Goal: Information Seeking & Learning: Check status

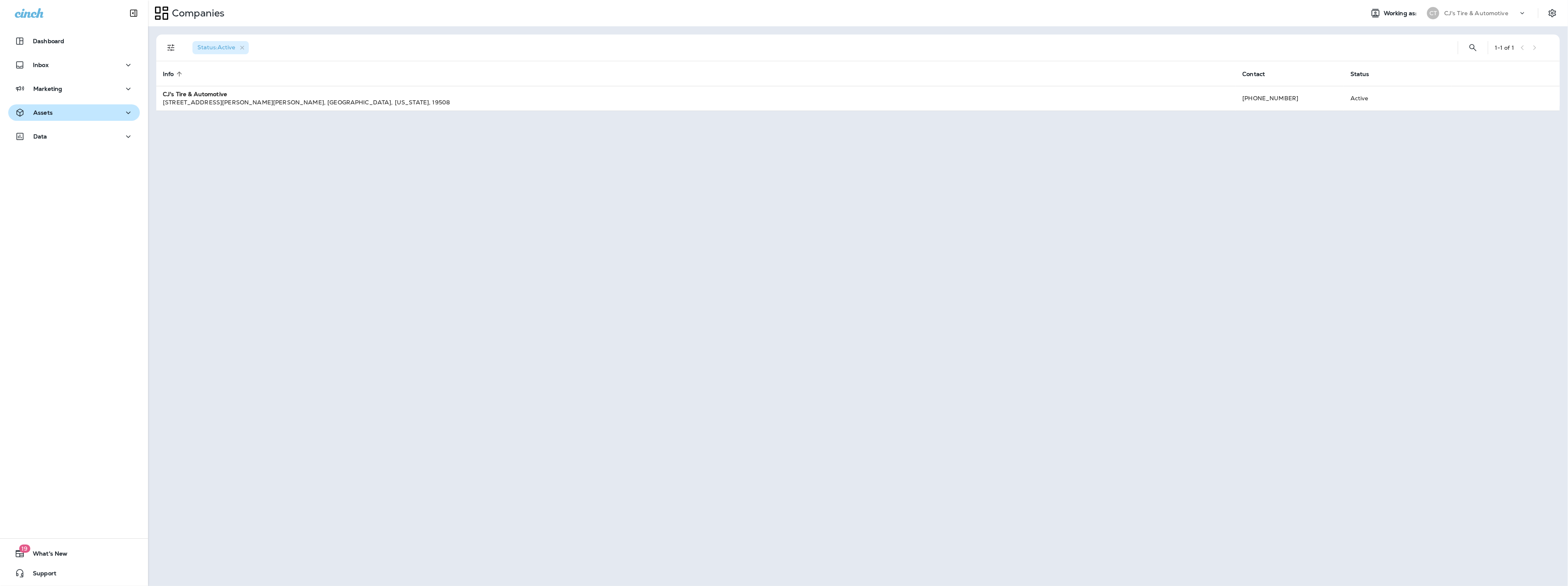
click at [50, 105] on button "Assets" at bounding box center [74, 113] width 131 height 16
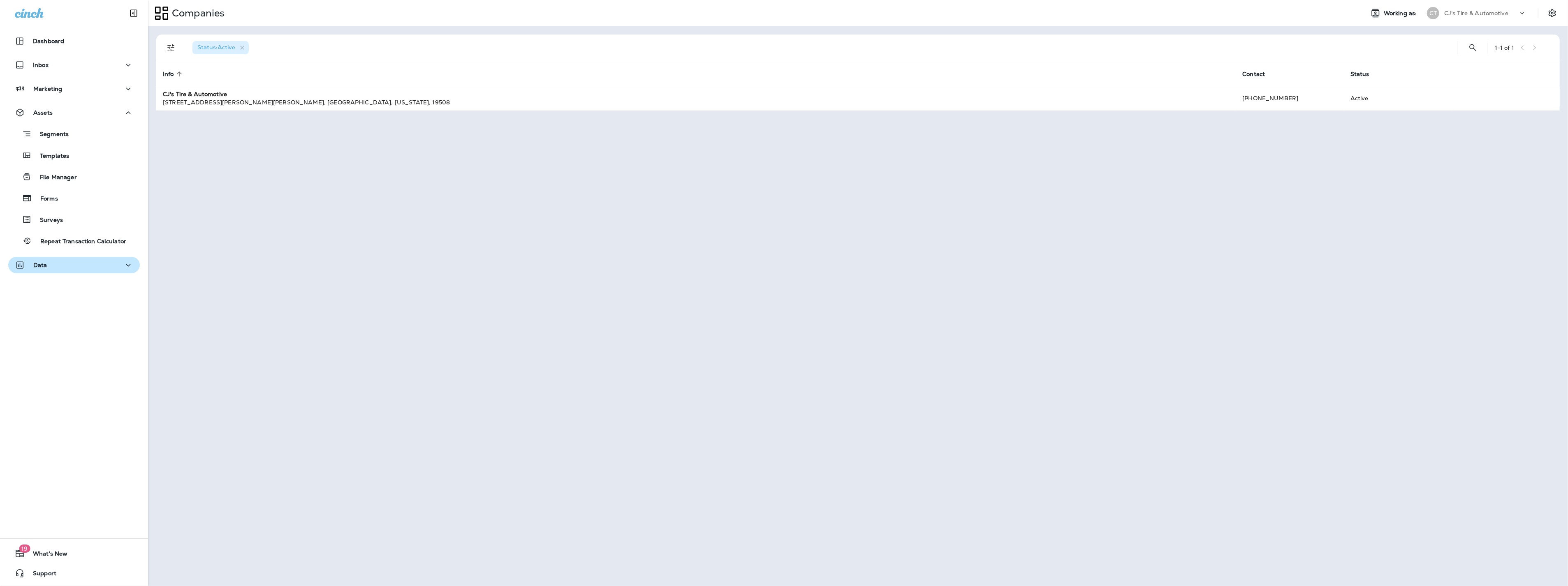
click at [94, 262] on div "Data" at bounding box center [74, 265] width 119 height 10
click at [66, 310] on p "Customers" at bounding box center [51, 309] width 39 height 8
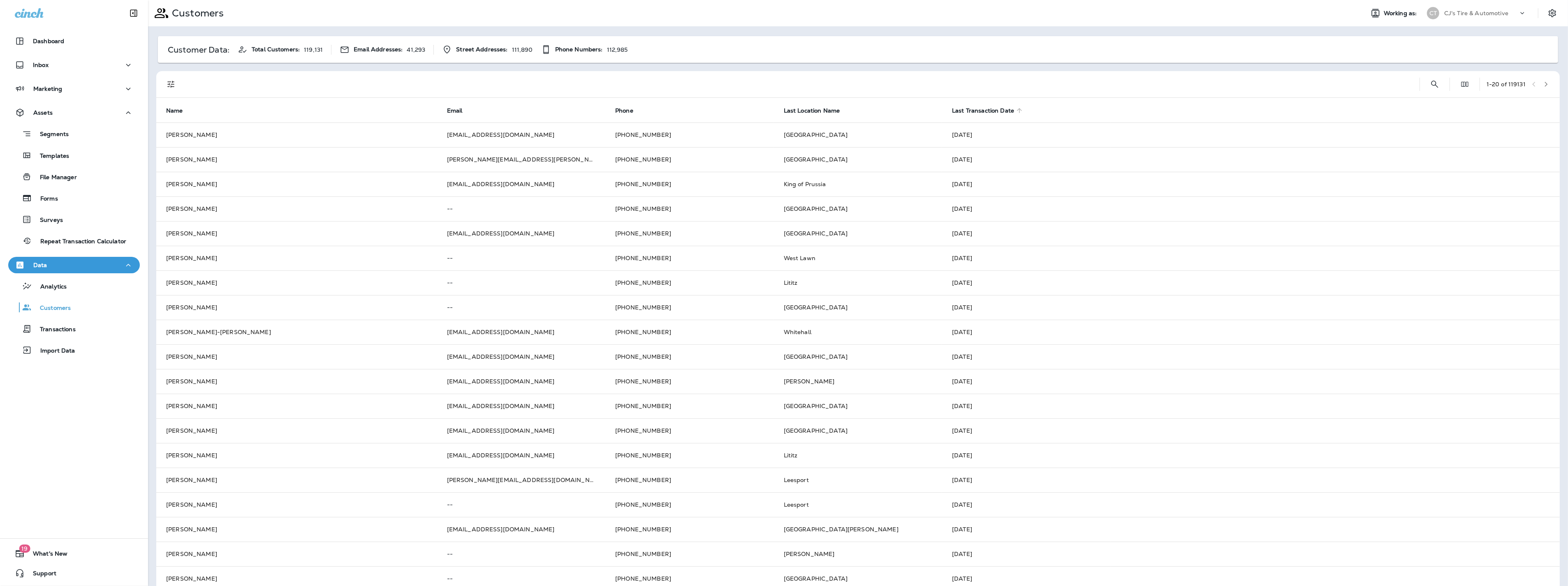
click at [979, 107] on span "Last Transaction Date" at bounding box center [983, 110] width 62 height 7
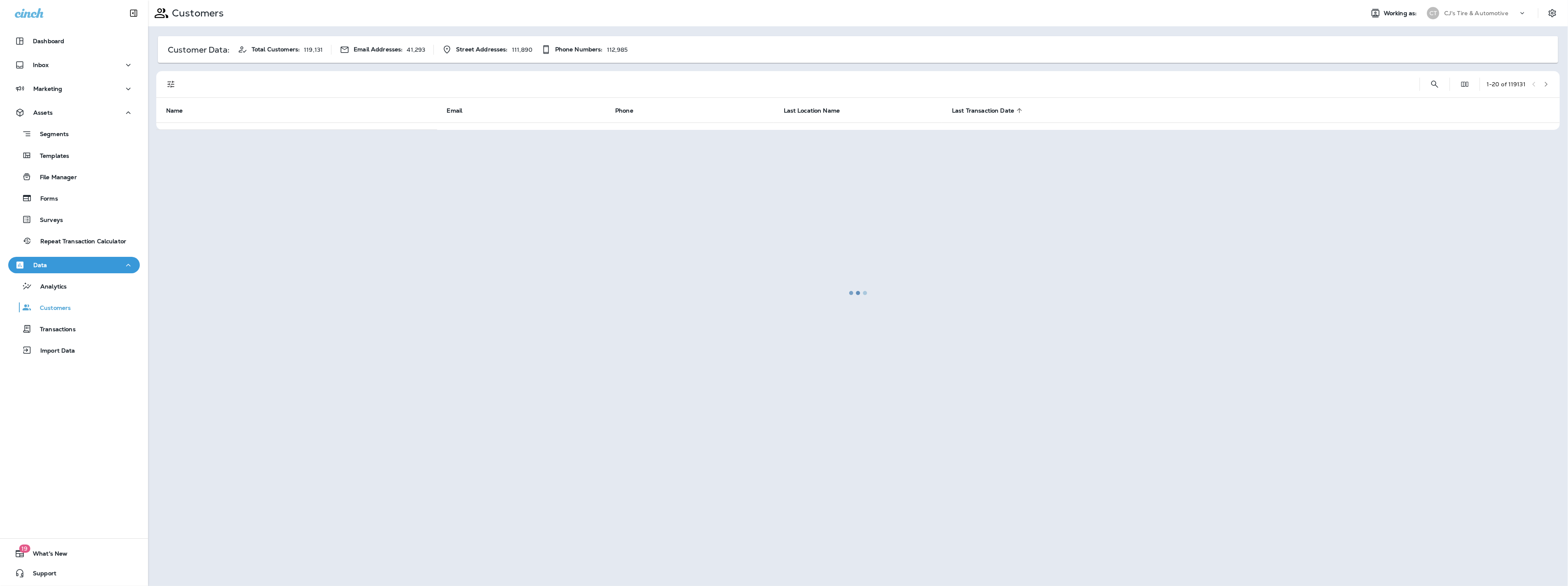
click at [1437, 84] on div at bounding box center [858, 293] width 1418 height 585
click at [1430, 84] on div at bounding box center [858, 293] width 1418 height 585
click at [54, 306] on p "Customers" at bounding box center [51, 309] width 39 height 8
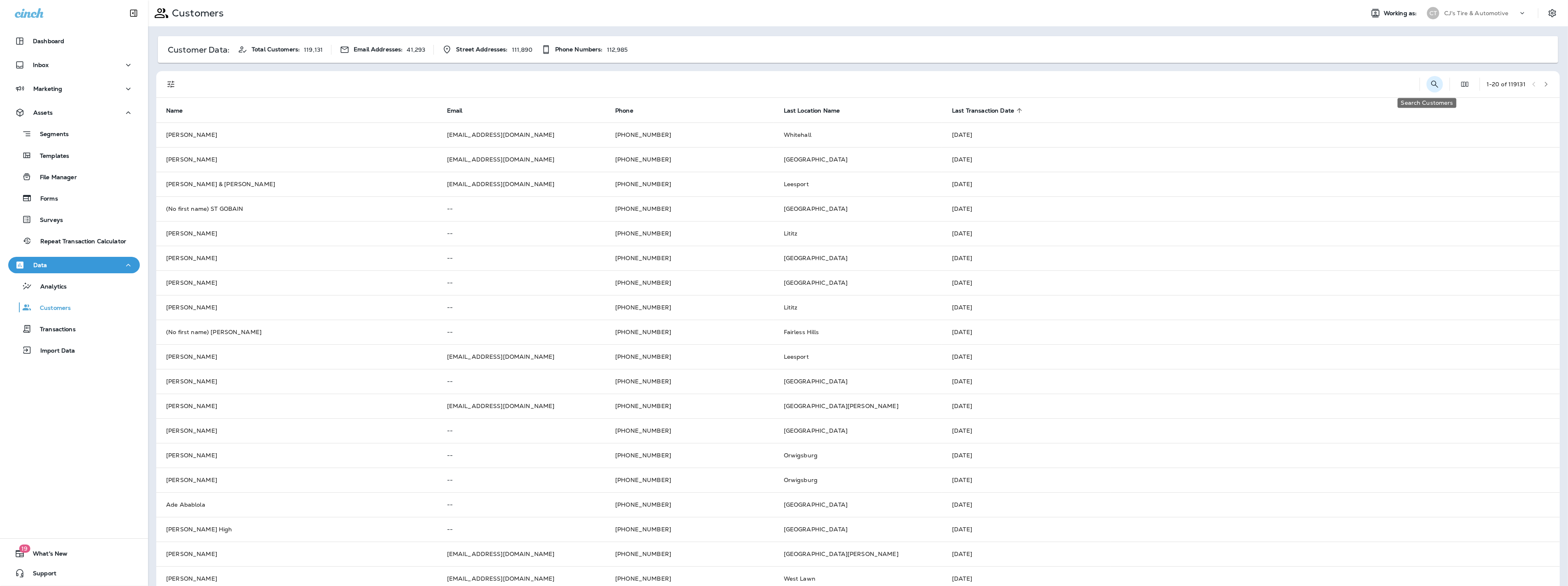
click at [1430, 85] on icon "Search Customers" at bounding box center [1435, 84] width 10 height 10
type input "****"
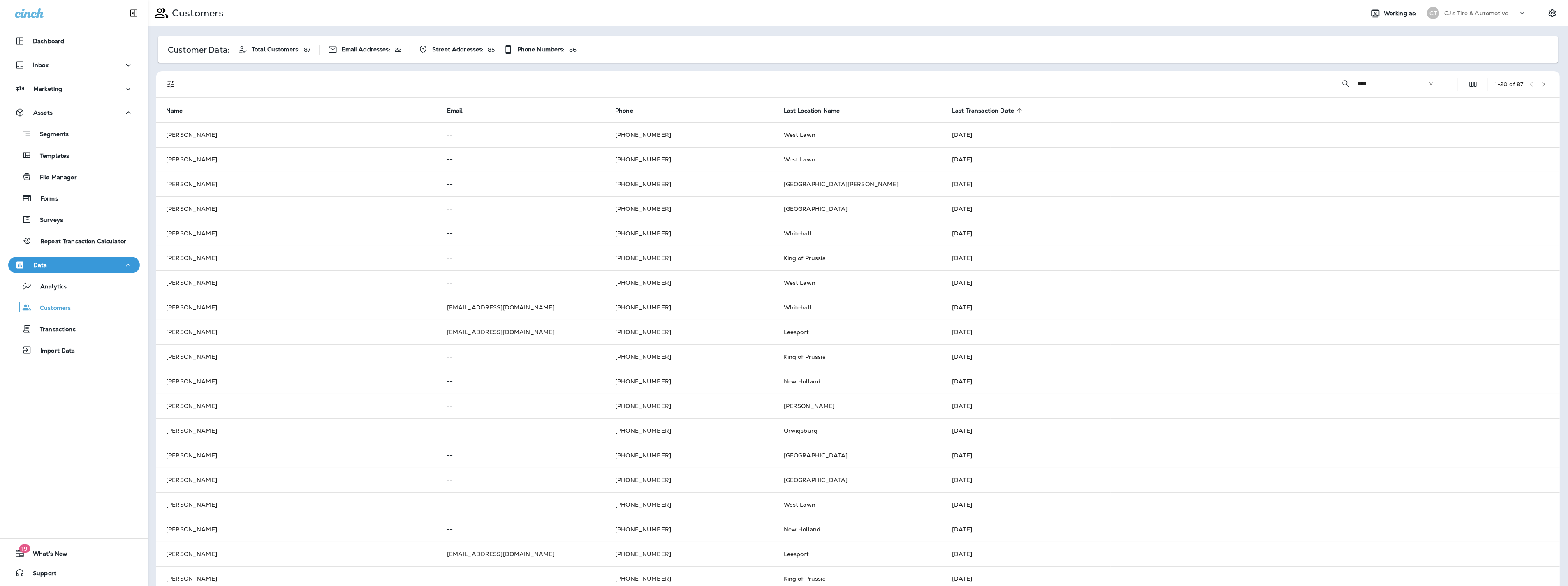
click at [995, 110] on span "Last Transaction Date" at bounding box center [983, 110] width 62 height 7
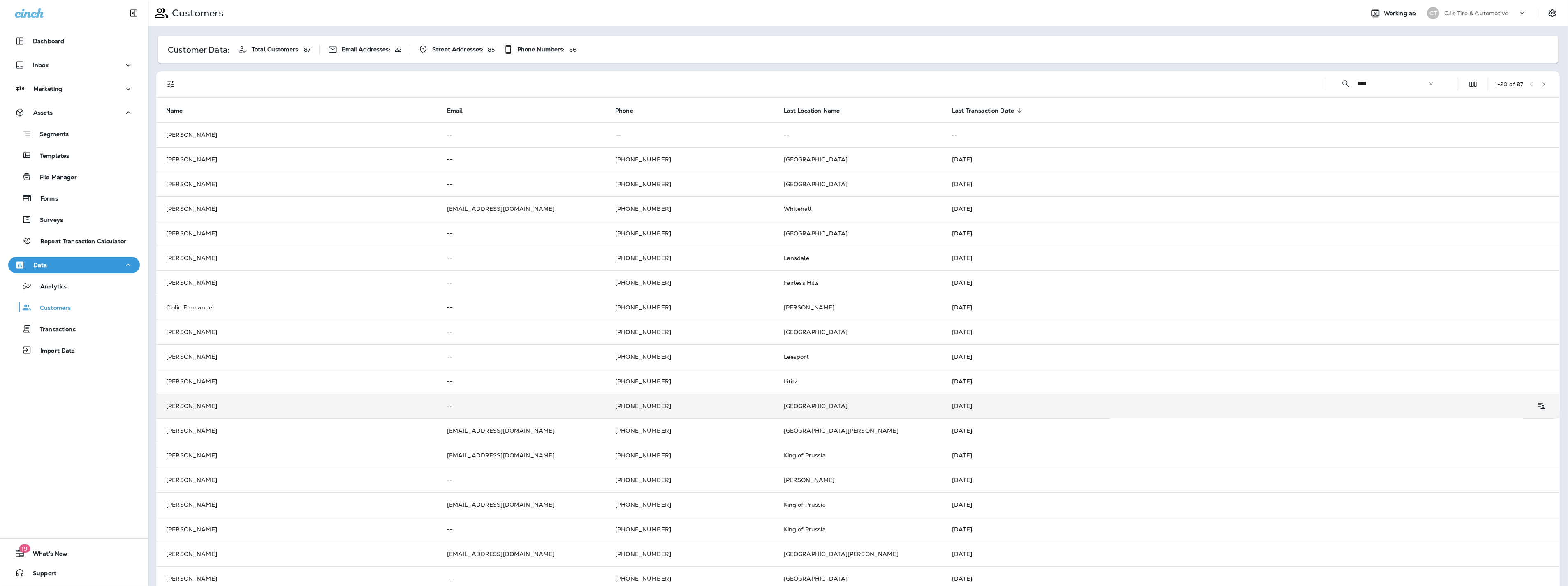
scroll to position [38, 0]
